Goal: Task Accomplishment & Management: Use online tool/utility

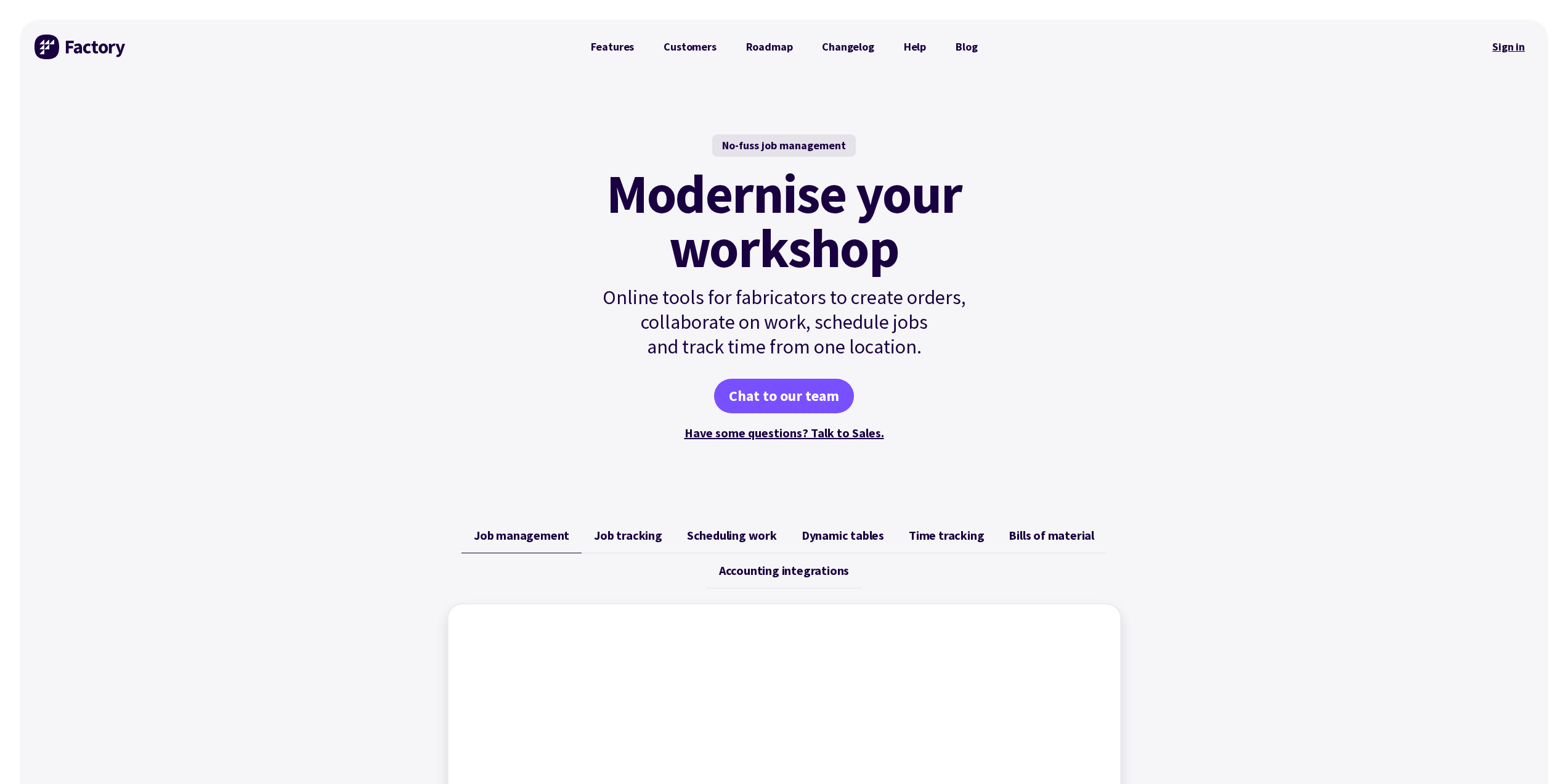
click at [1507, 44] on link "Sign in" at bounding box center [1508, 46] width 50 height 28
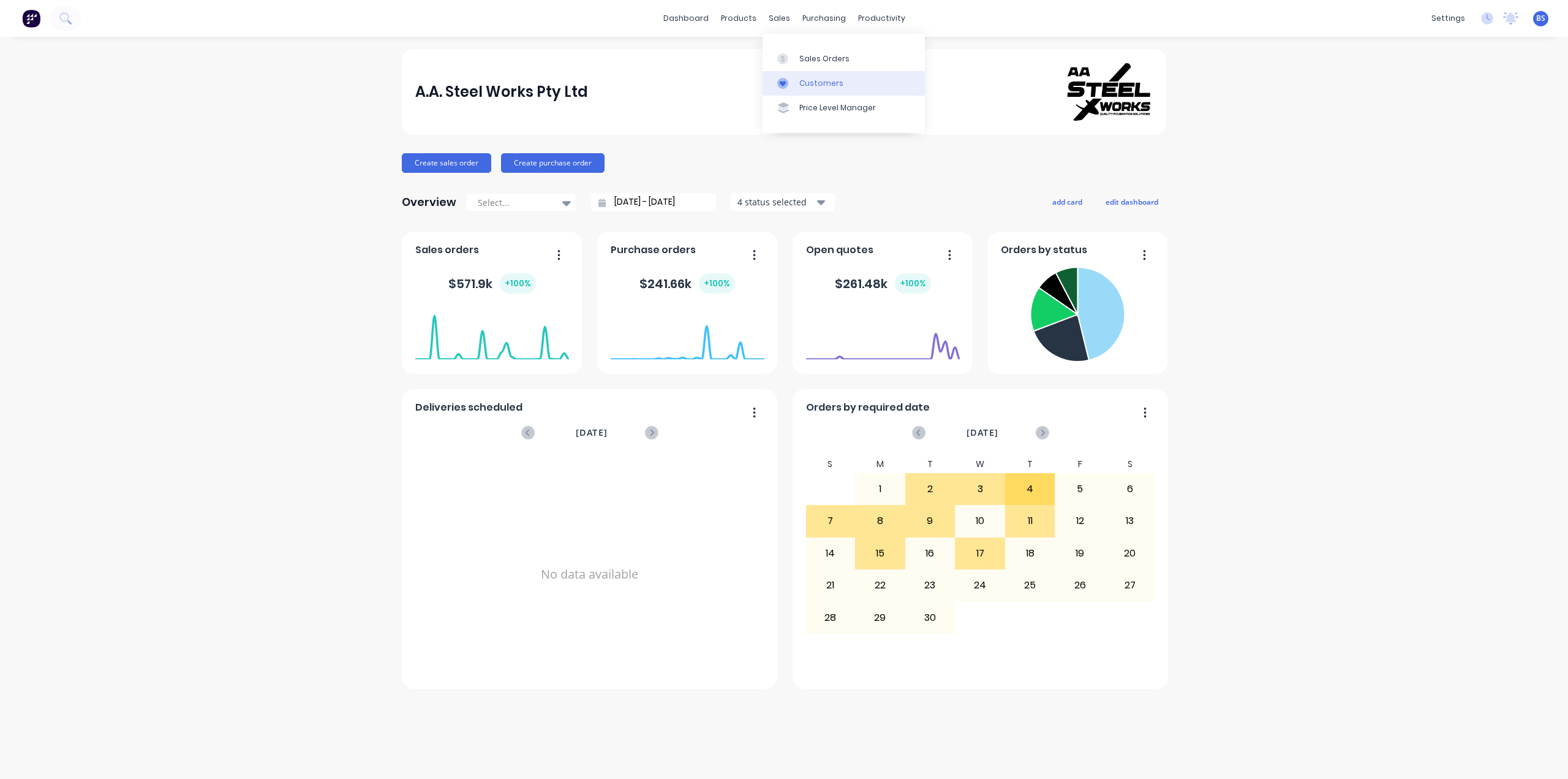
click at [809, 91] on link "Customers" at bounding box center [844, 83] width 162 height 24
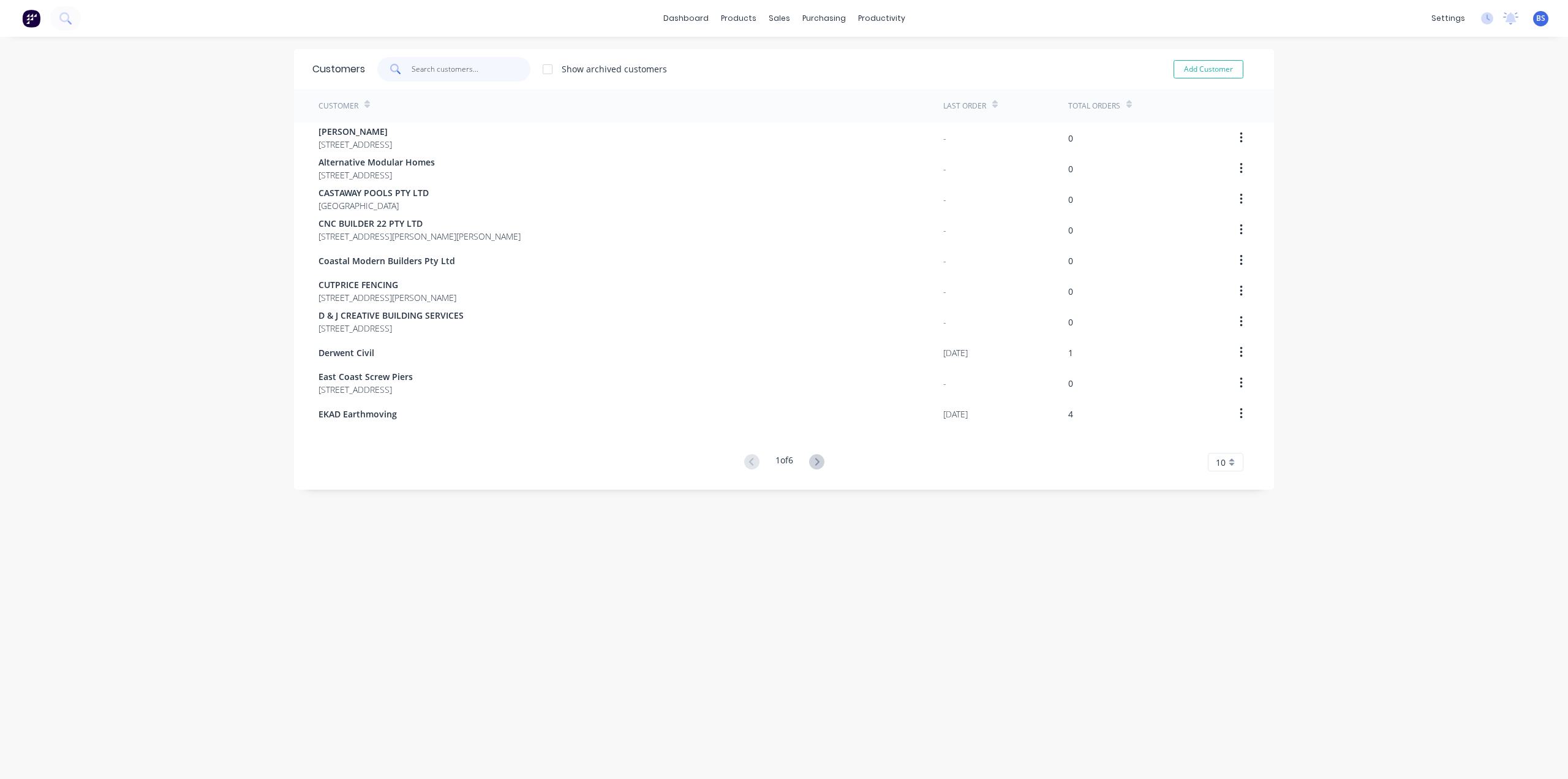
click at [461, 75] on input "text" at bounding box center [471, 69] width 120 height 24
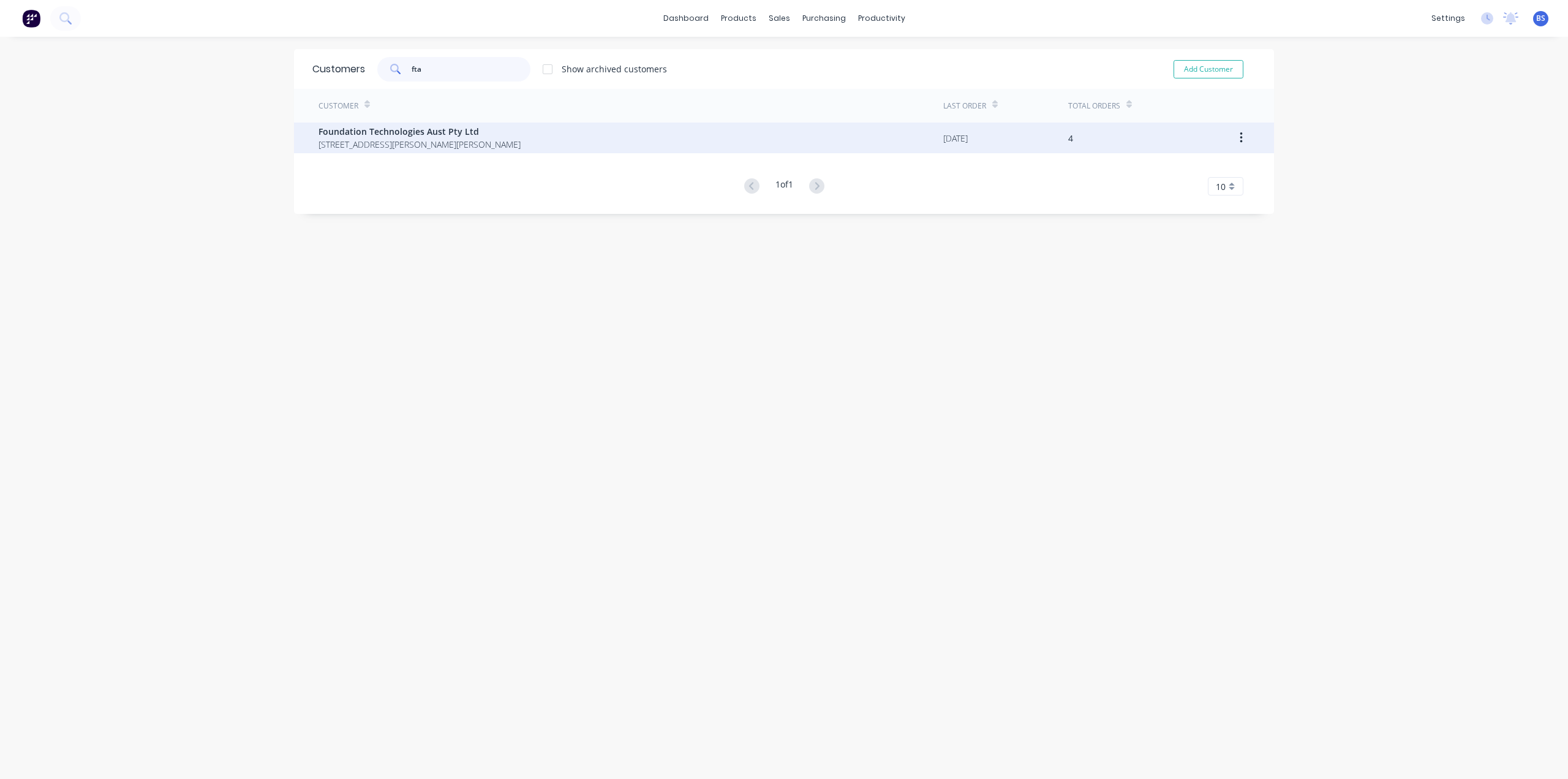
type input "fta"
click at [428, 141] on span "9B 5 Janine Street Scoresby Victoria 3179" at bounding box center [419, 144] width 202 height 13
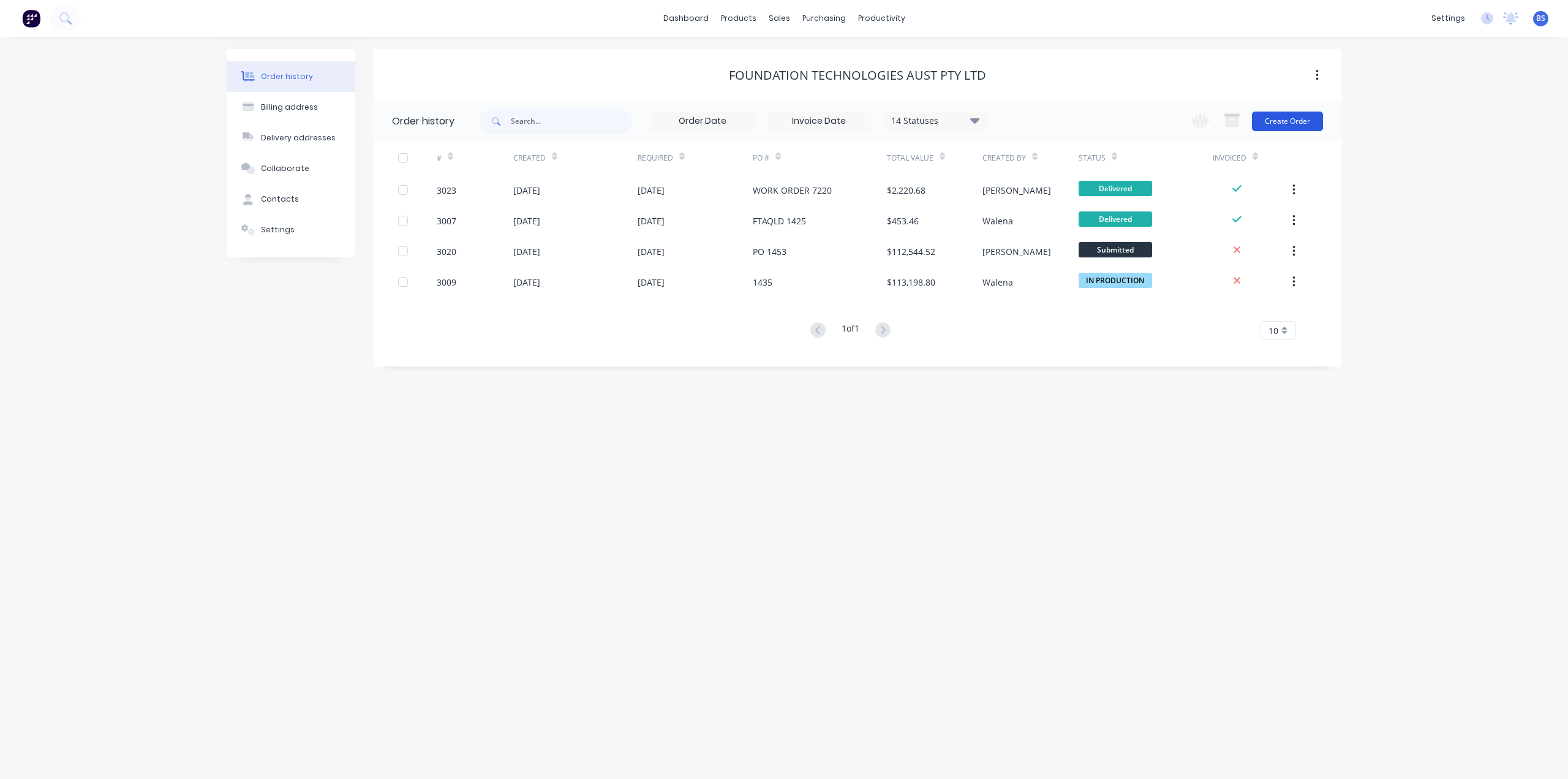
click at [1302, 120] on button "Create Order" at bounding box center [1286, 121] width 71 height 20
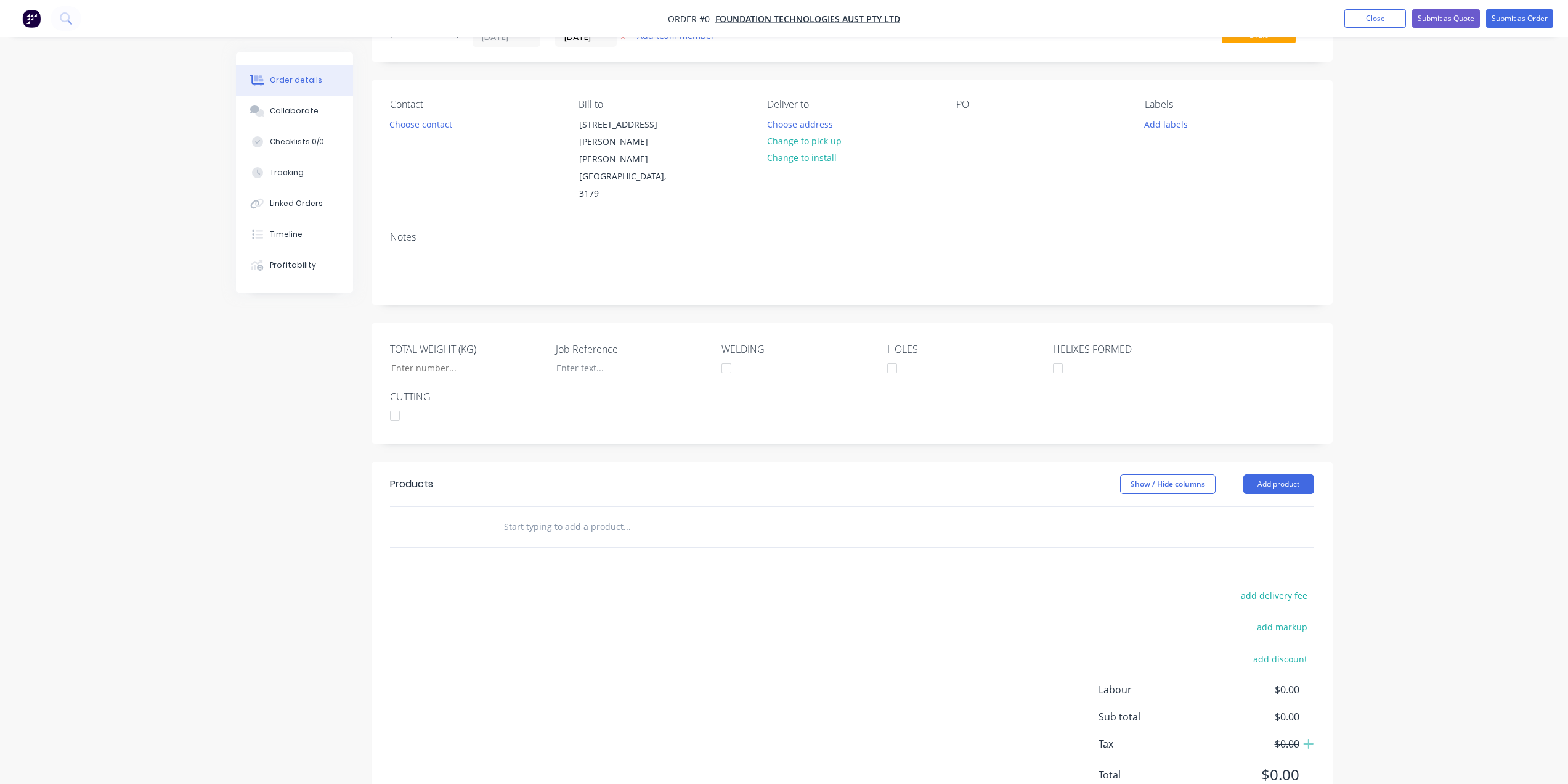
scroll to position [60, 0]
click at [586, 511] on input "text" at bounding box center [626, 523] width 246 height 25
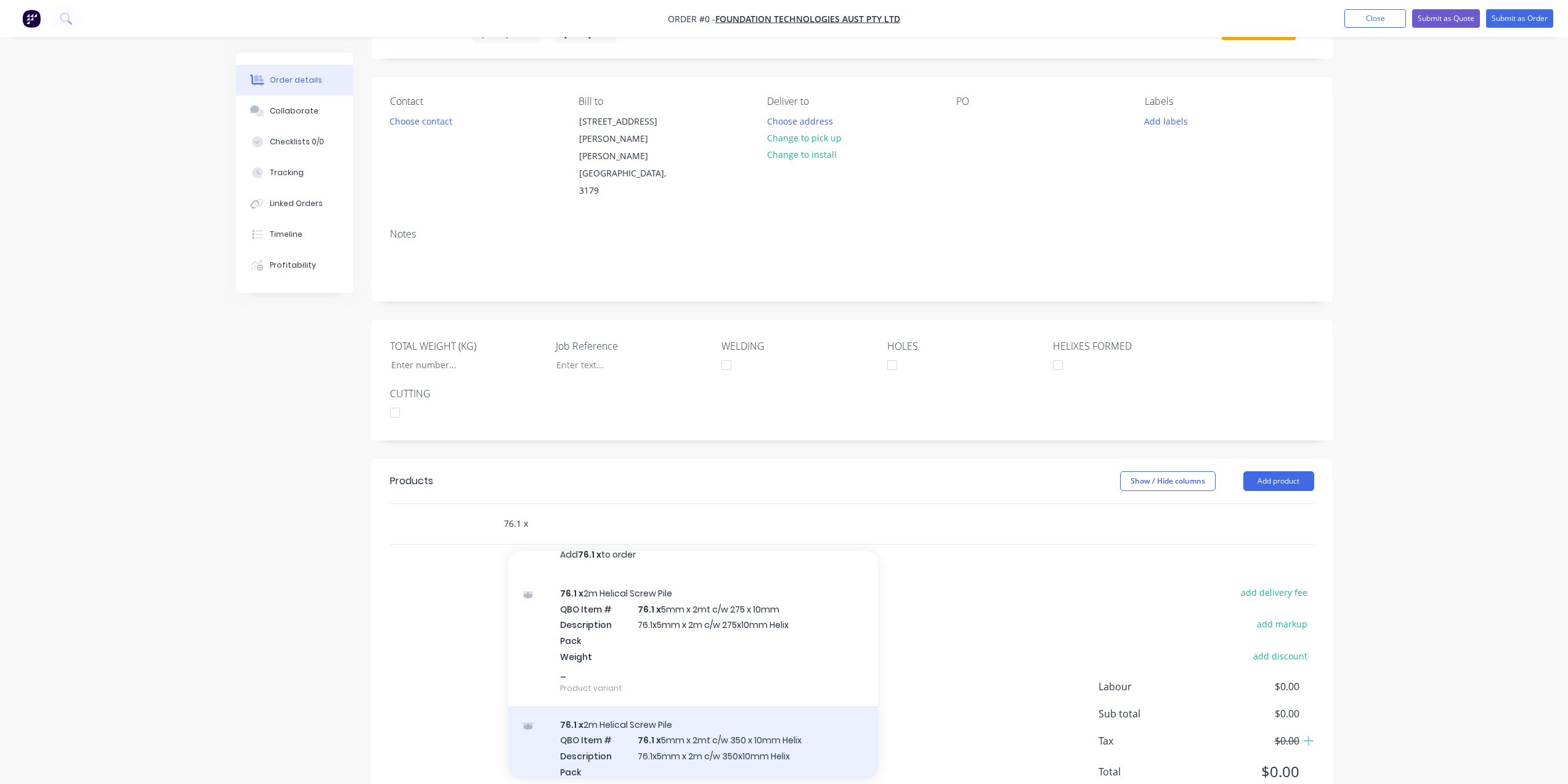
scroll to position [0, 0]
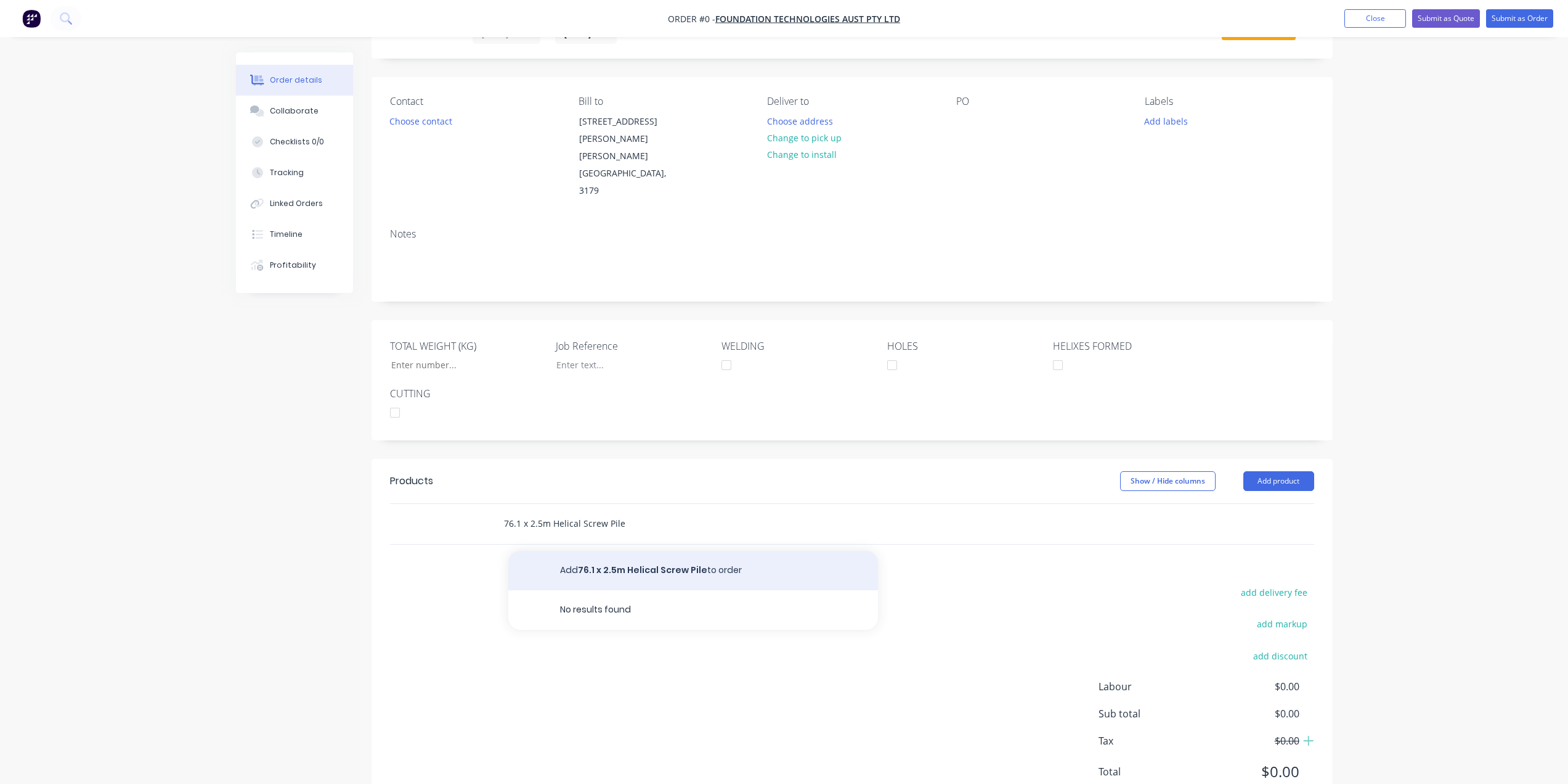
type input "76.1 x 2.5m Helical Screw Pile"
click at [601, 551] on button "Add 76.1 x 2.5m Helical Screw Pile to order" at bounding box center [694, 571] width 369 height 40
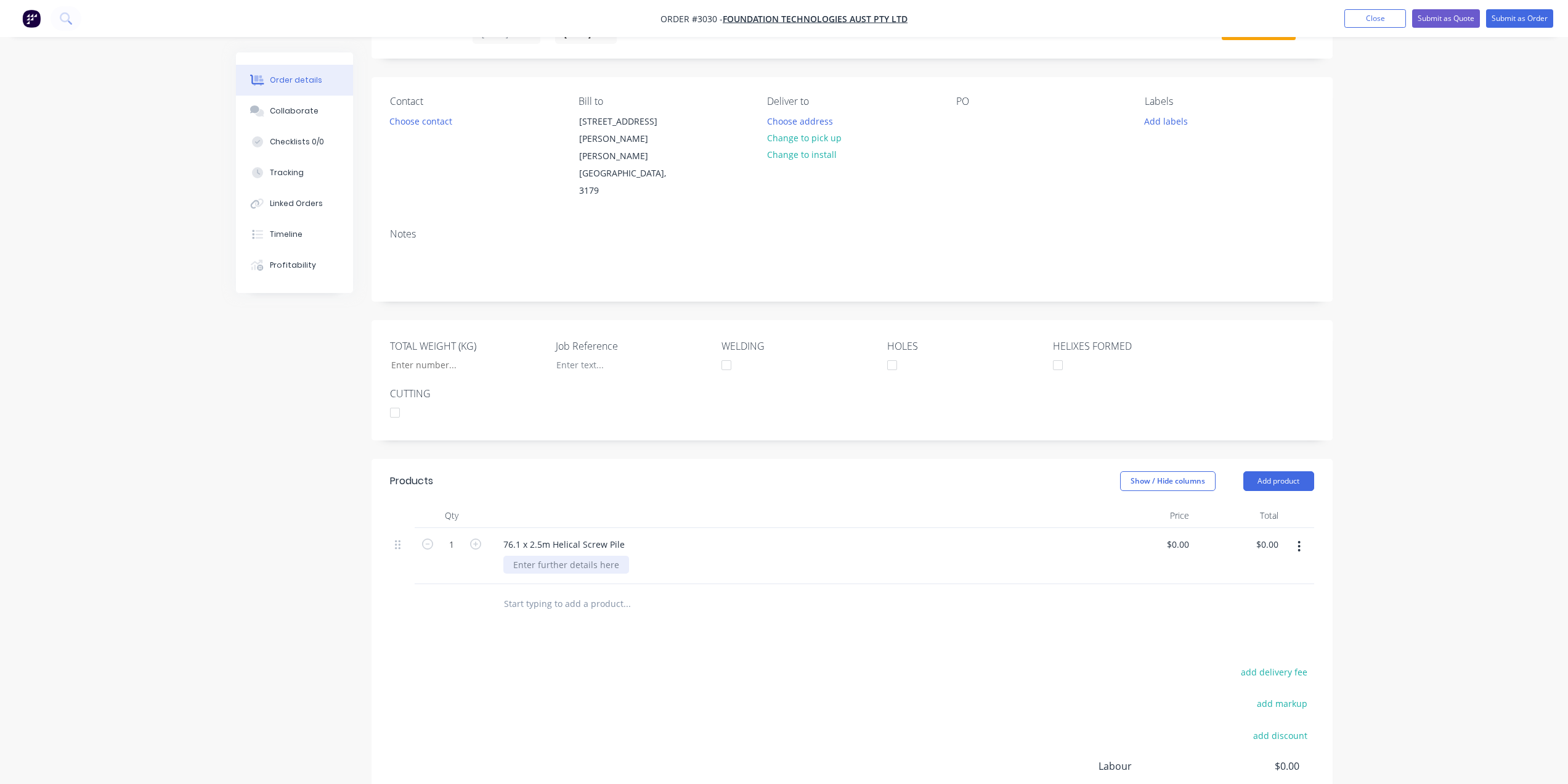
click at [568, 556] on div at bounding box center [566, 564] width 126 height 18
drag, startPoint x: 600, startPoint y: 517, endPoint x: 581, endPoint y: 536, distance: 26.9
click at [600, 556] on div "76.1 x 5mm" at bounding box center [802, 564] width 597 height 18
click at [567, 556] on div "76.1 x 5mm" at bounding box center [536, 564] width 67 height 18
click at [1075, 536] on div "76.1 x 2.5m Helical Screw Pile" at bounding box center [797, 544] width 606 height 18
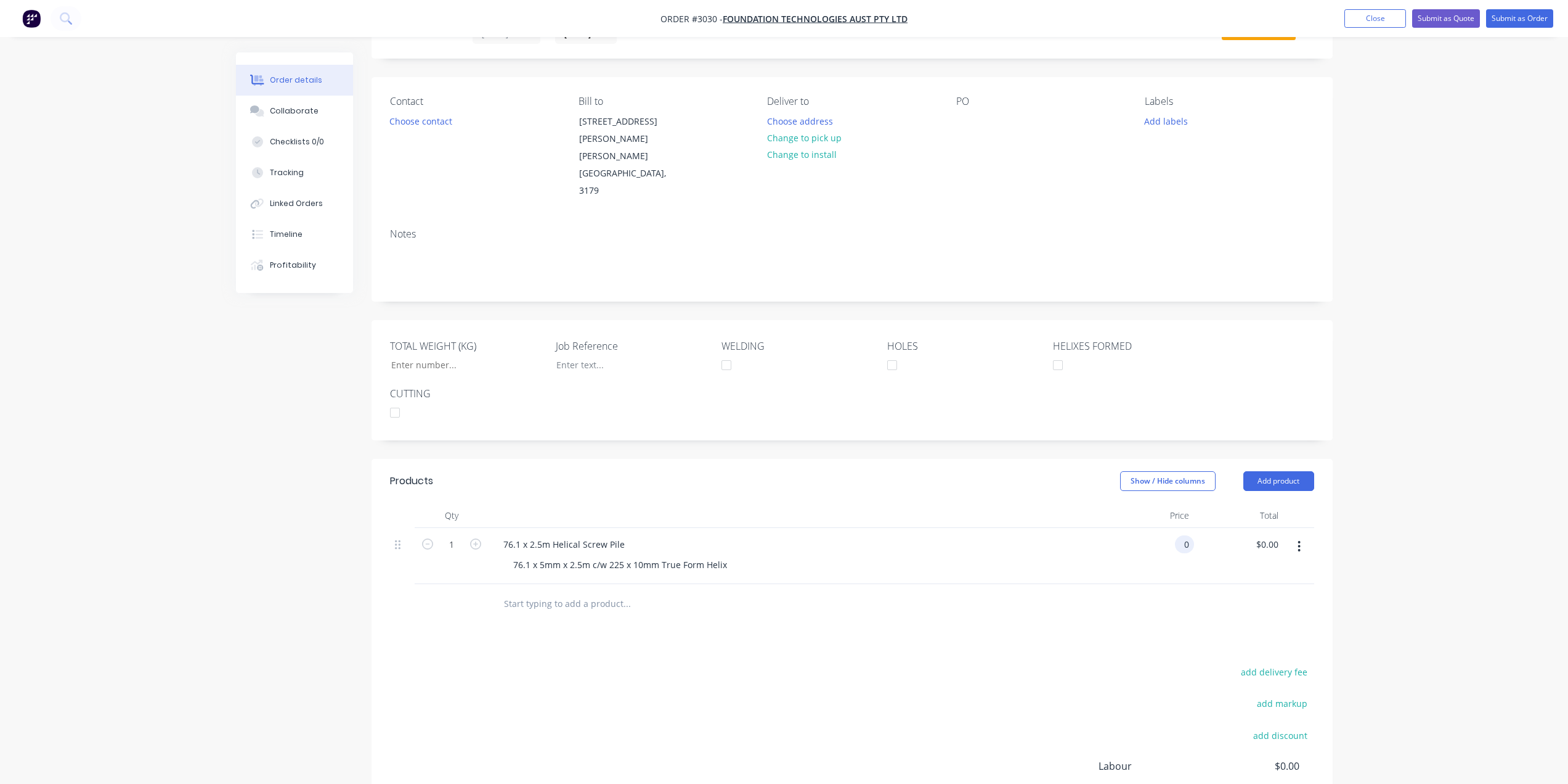
click at [1187, 536] on input "0" at bounding box center [1186, 544] width 14 height 18
type input "$90.65"
click at [519, 592] on input "text" at bounding box center [626, 604] width 246 height 25
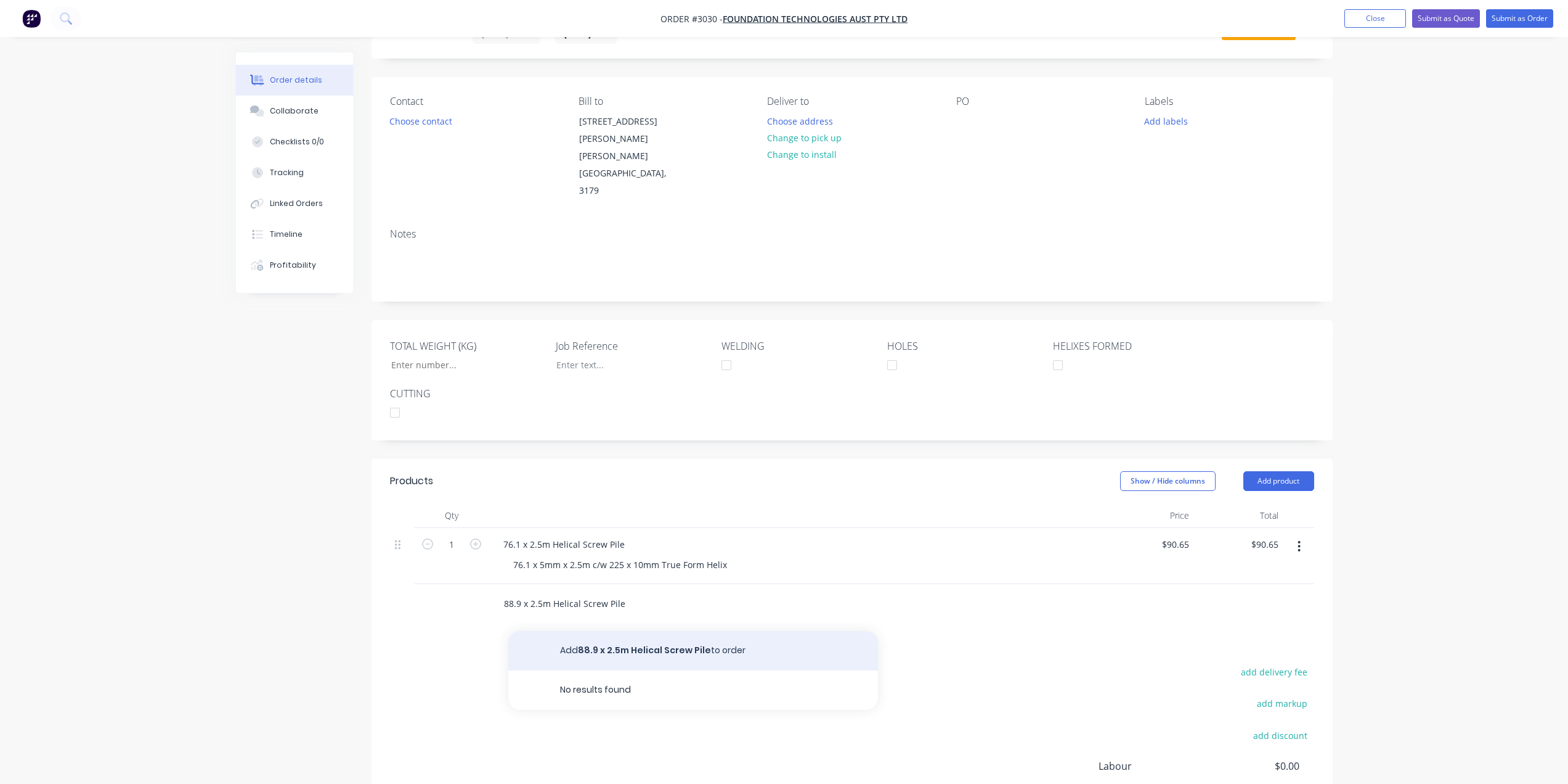
type input "88.9 x 2.5m Helical Screw Pile"
click at [706, 630] on button "Add 88.9 x 2.5m Helical Screw Pile to order" at bounding box center [694, 650] width 369 height 40
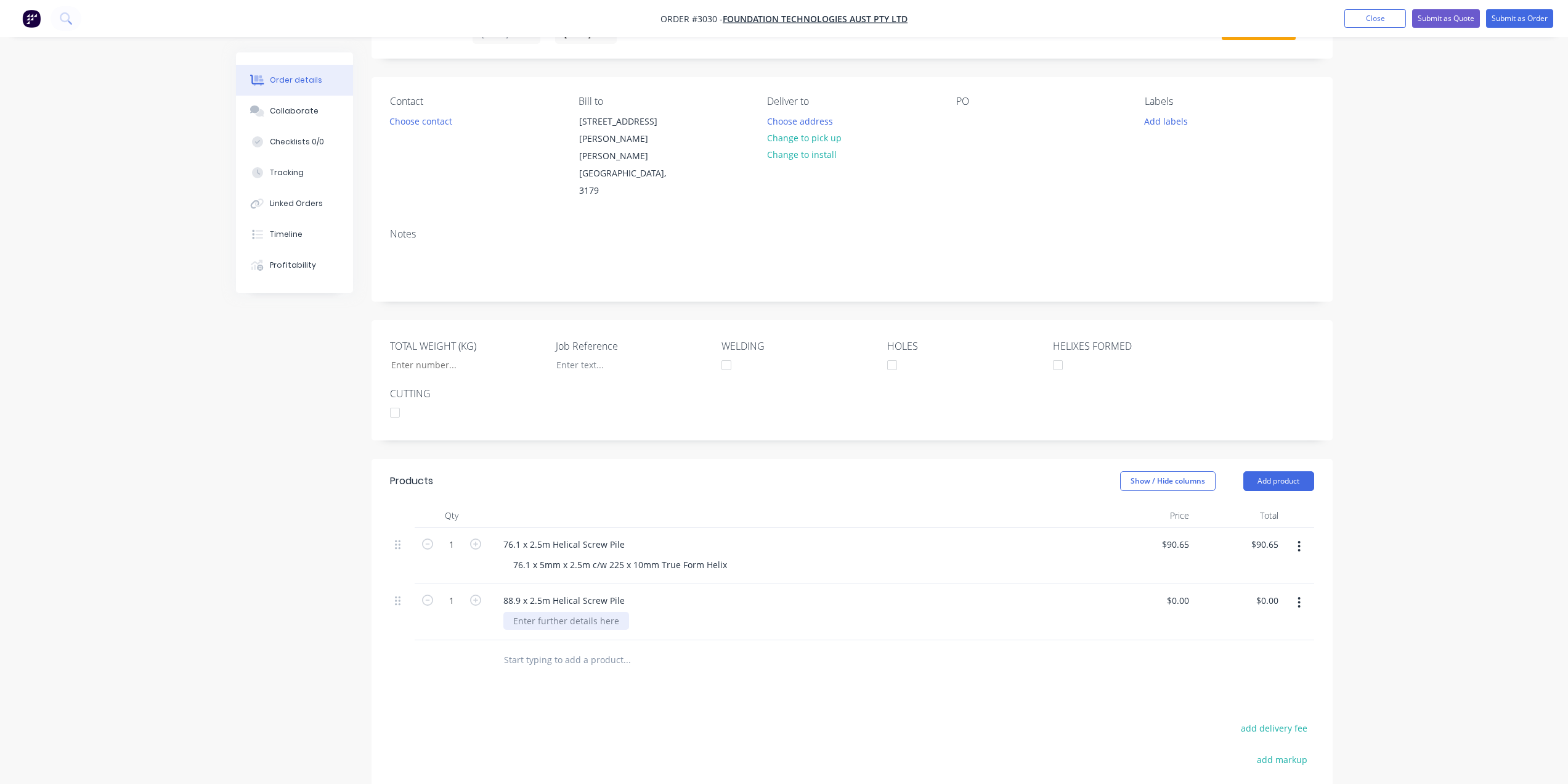
click at [592, 611] on div at bounding box center [566, 620] width 126 height 18
click at [1176, 592] on div "0 $0.00" at bounding box center [1177, 600] width 33 height 18
type input "$118.40"
click at [1050, 632] on div "Products Show / Hide columns Add product Qty Price Total 1 76.1 x 2.5m Helical …" at bounding box center [852, 703] width 962 height 490
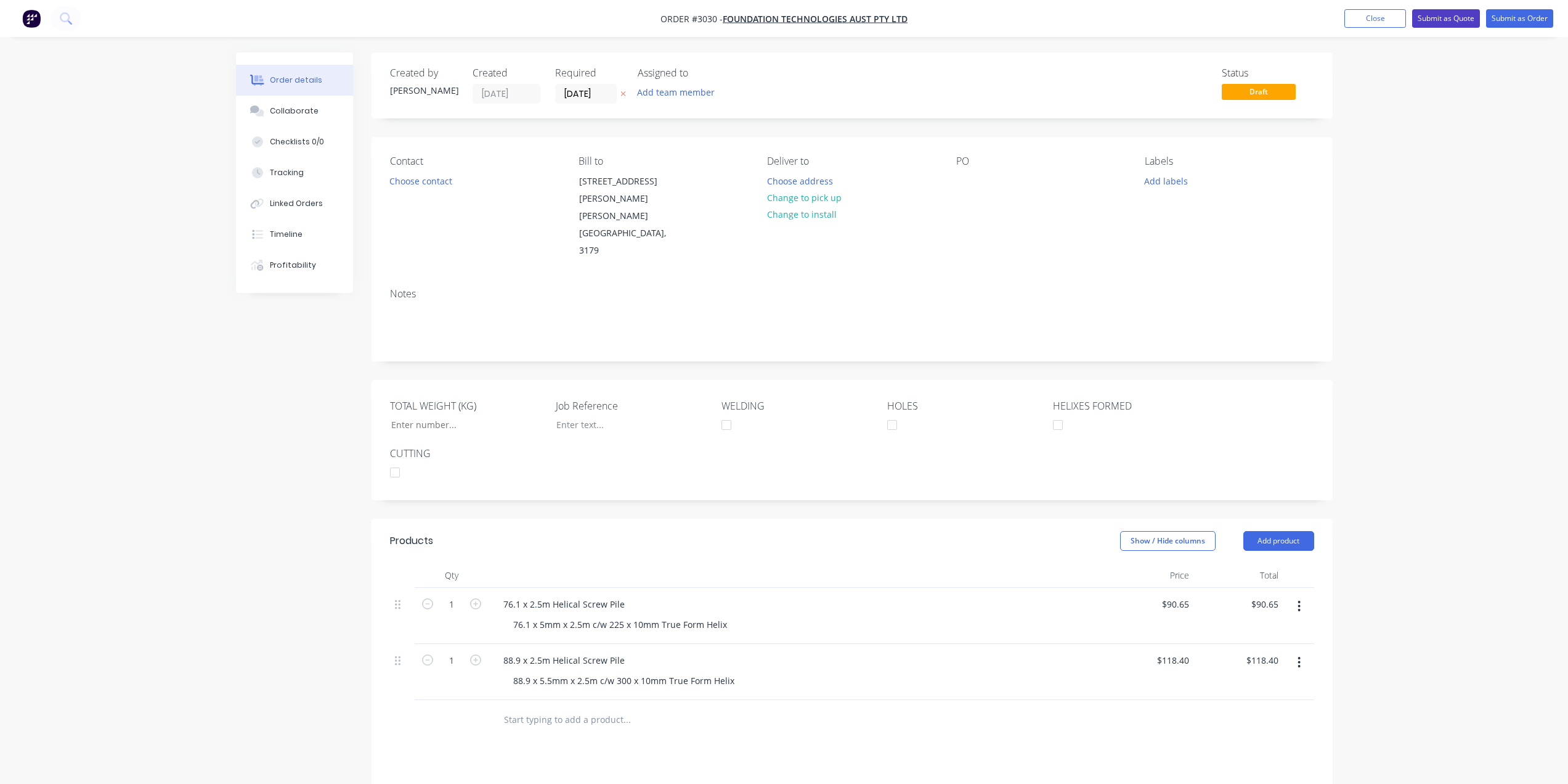
click at [1441, 22] on button "Submit as Quote" at bounding box center [1447, 19] width 68 height 19
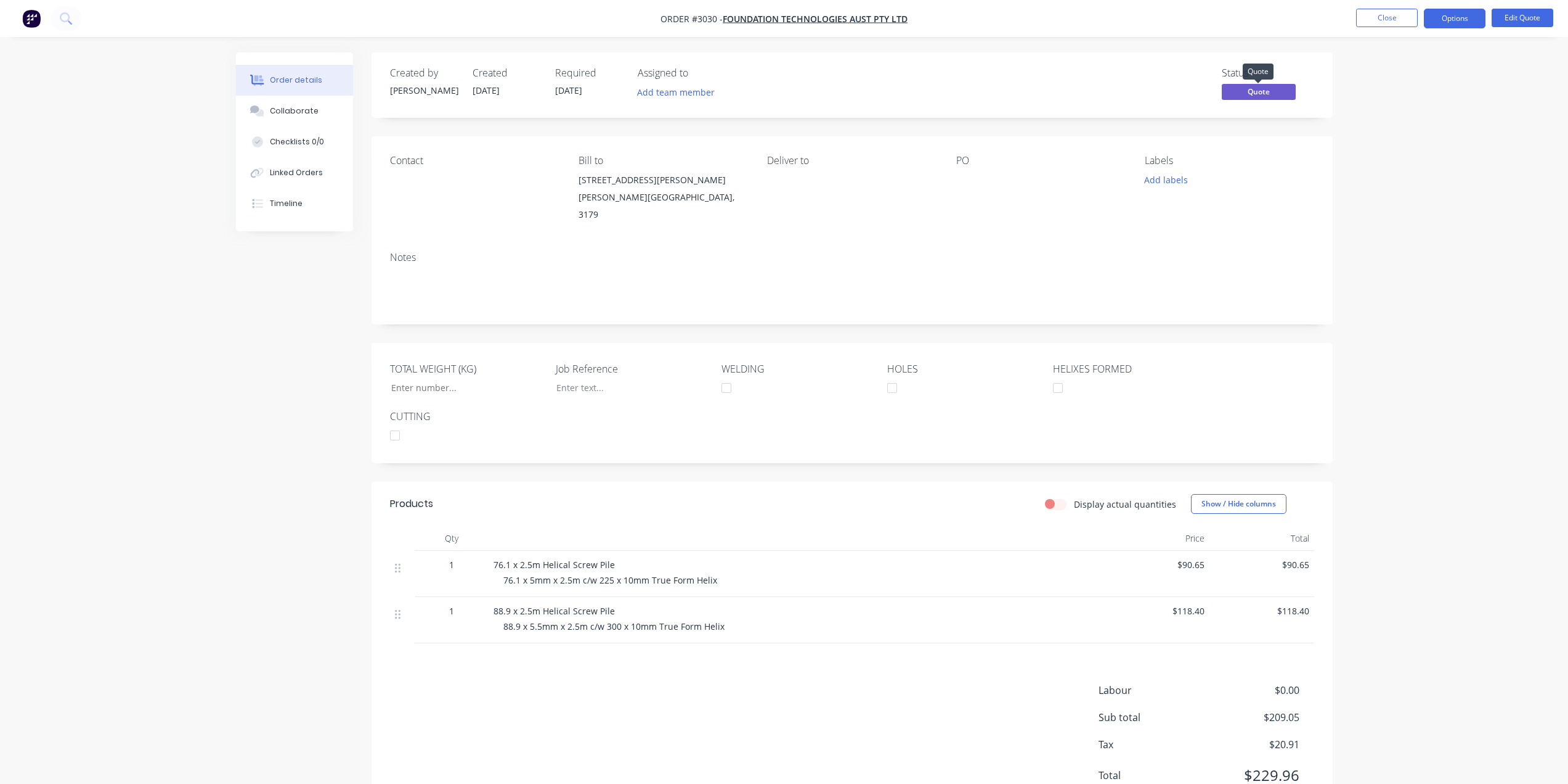
click at [1282, 92] on span "Quote" at bounding box center [1259, 91] width 74 height 15
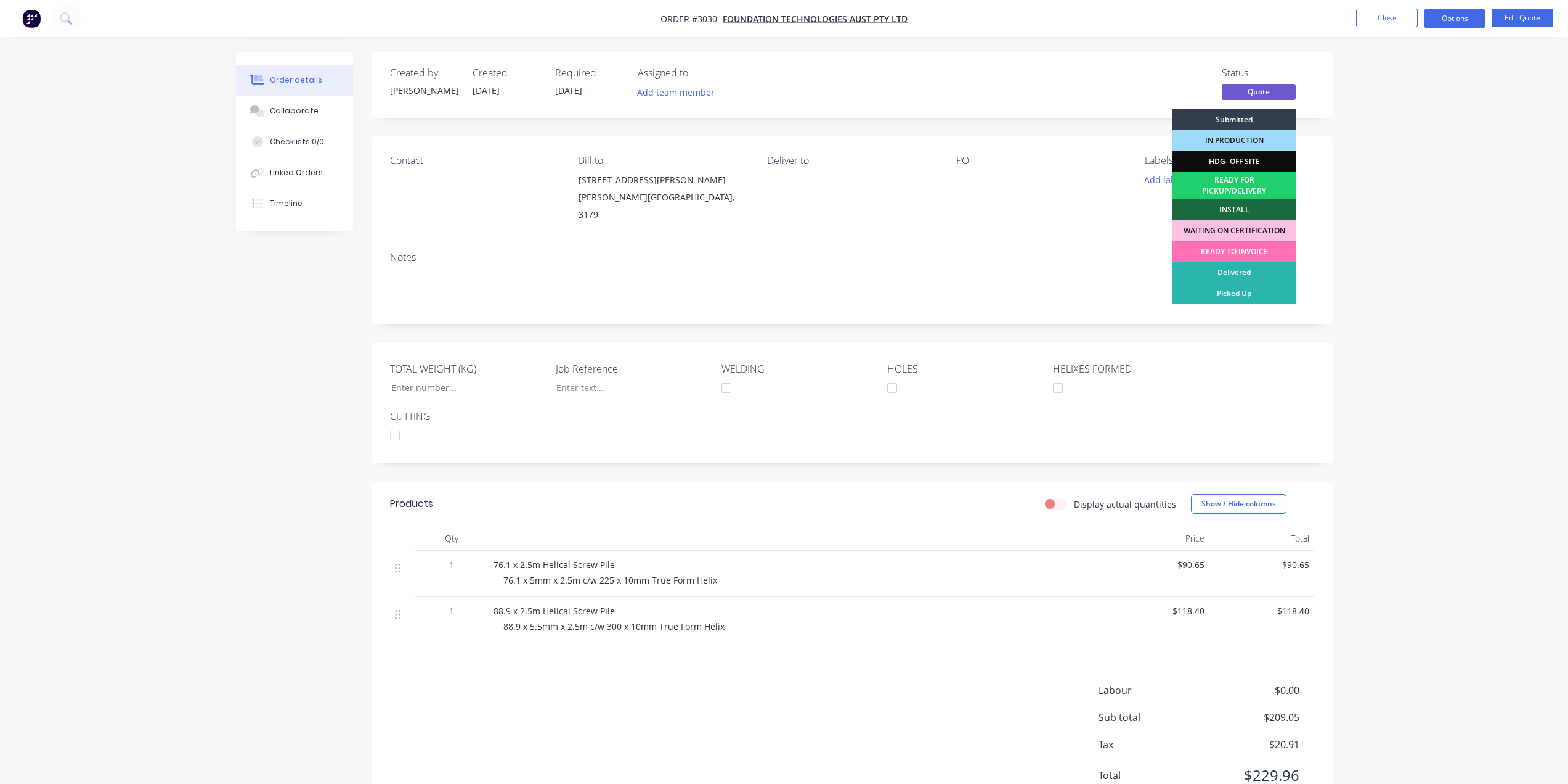
click at [1455, 152] on div "Order details Collaborate Checklists 0/0 Linked Orders Timeline Order details C…" at bounding box center [784, 417] width 1568 height 835
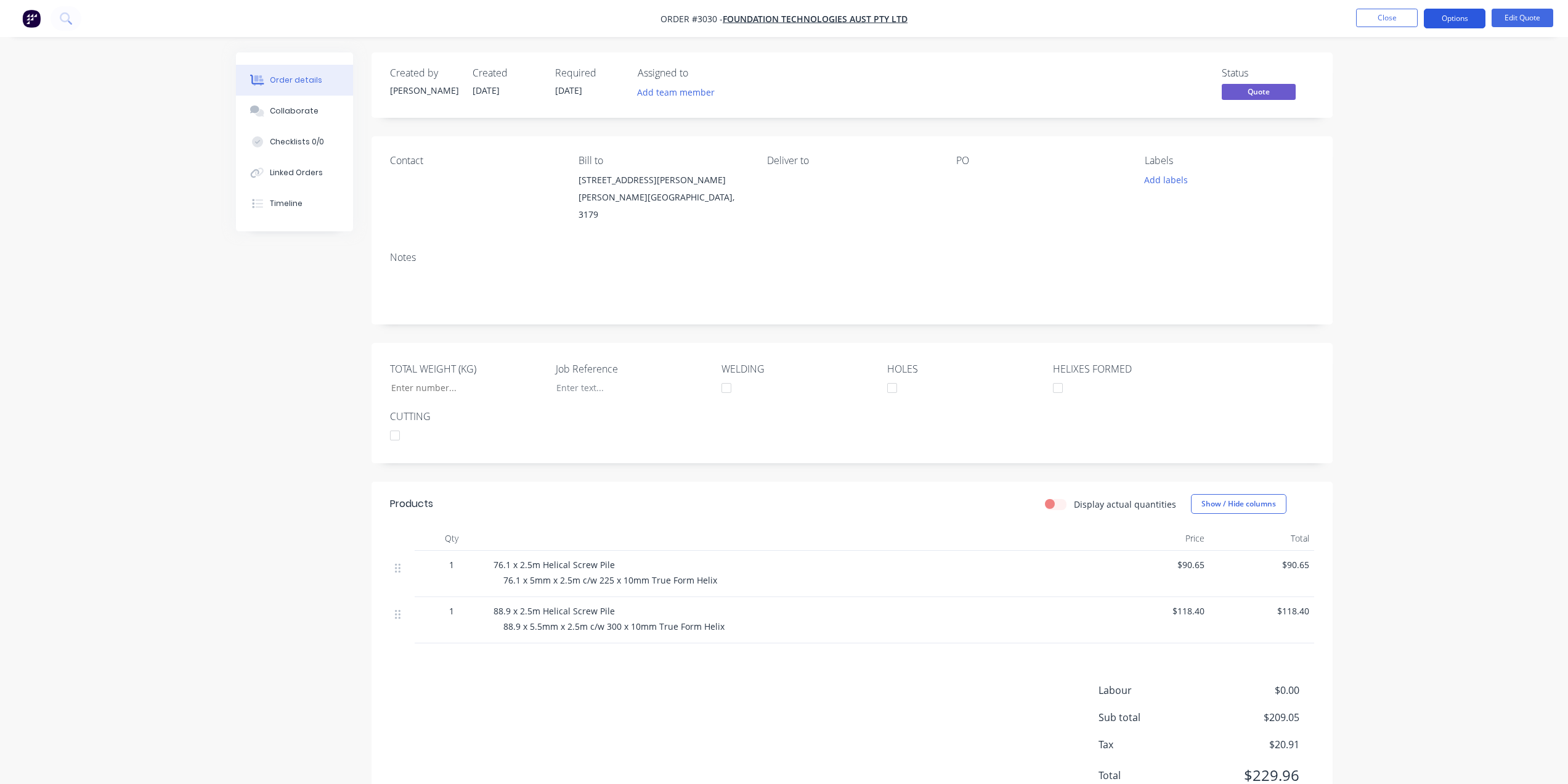
click at [1442, 20] on button "Options" at bounding box center [1454, 18] width 62 height 20
click at [1392, 85] on button "Quote" at bounding box center [1417, 75] width 135 height 25
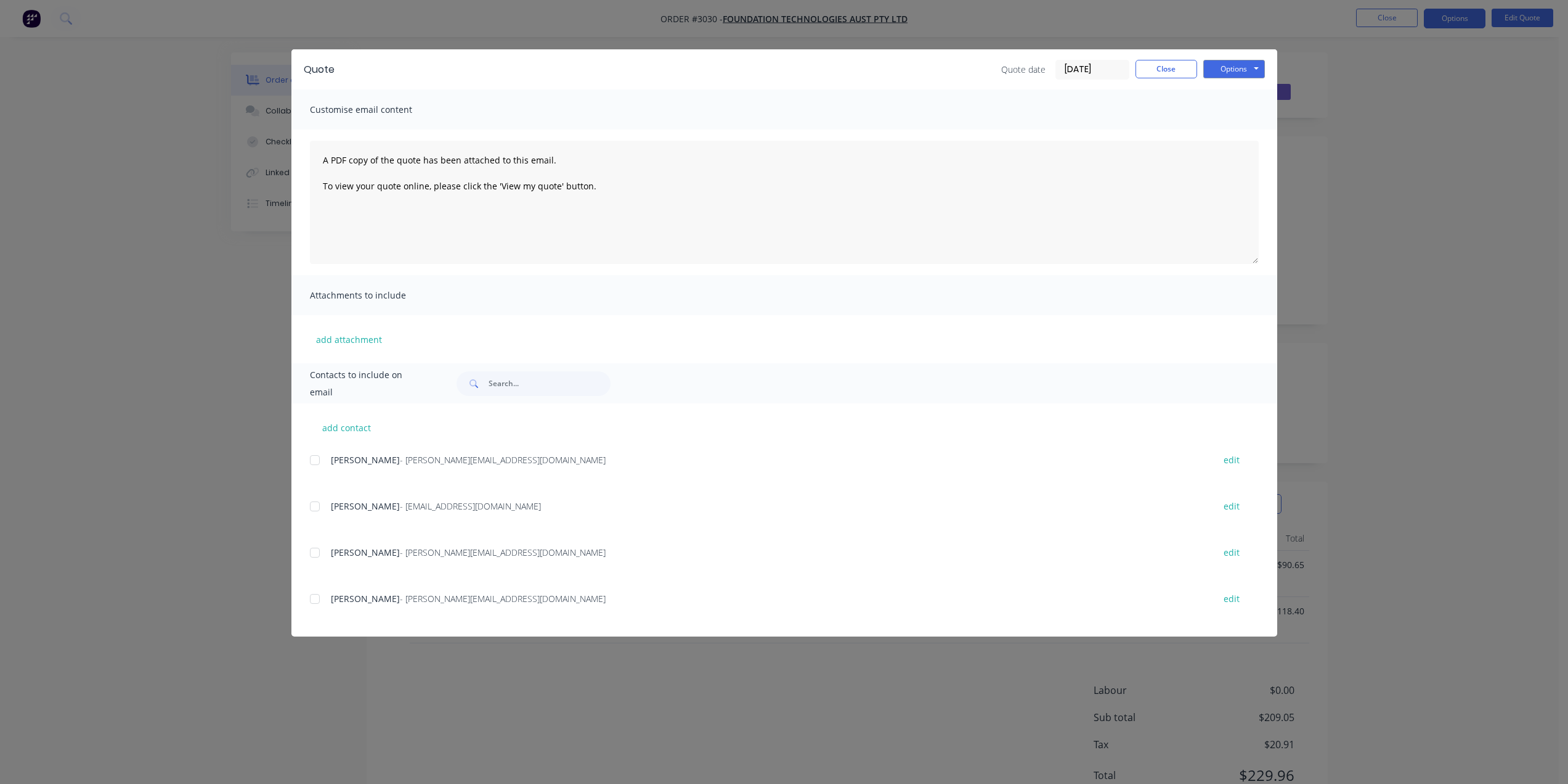
click at [319, 602] on div at bounding box center [315, 598] width 25 height 25
click at [1244, 70] on button "Options" at bounding box center [1234, 69] width 62 height 19
click at [1249, 98] on button "Preview" at bounding box center [1242, 90] width 79 height 20
